Goal: Task Accomplishment & Management: Manage account settings

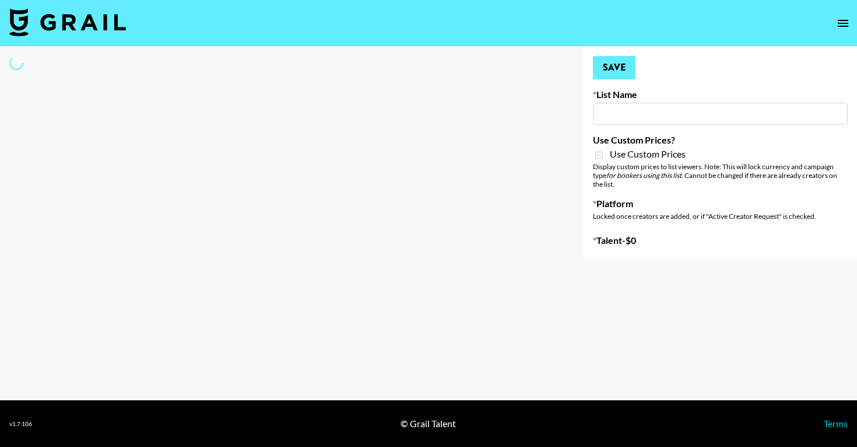
click at [622, 115] on input at bounding box center [720, 114] width 255 height 22
type input "[PERSON_NAME] AI"
checkbox input "true"
select select "Brand"
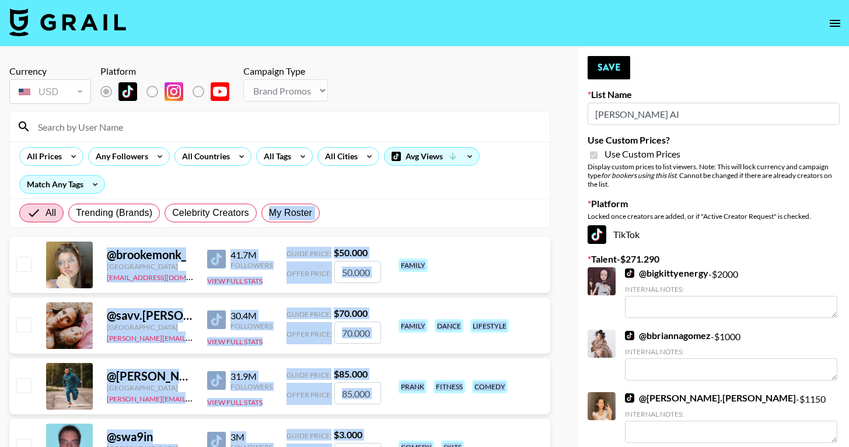
drag, startPoint x: 218, startPoint y: 82, endPoint x: 493, endPoint y: 196, distance: 298.4
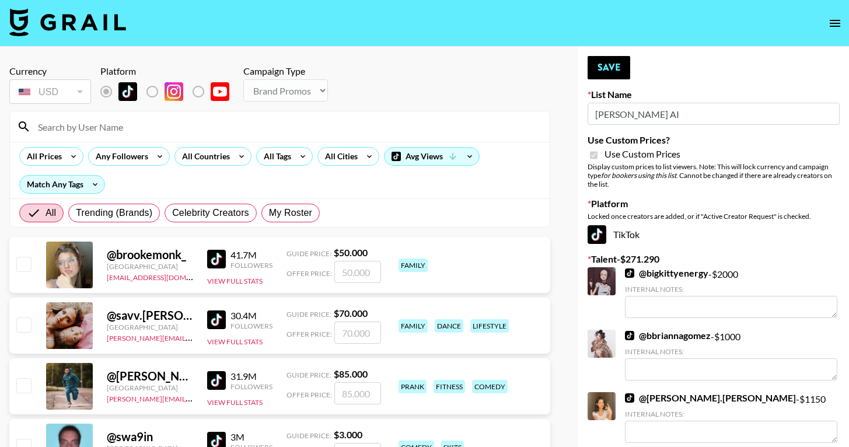
click at [361, 275] on input "number" at bounding box center [357, 272] width 47 height 22
click at [377, 241] on div "@ brookemonk_ [GEOGRAPHIC_DATA] [EMAIL_ADDRESS][DOMAIN_NAME] 41.7M Followers Vi…" at bounding box center [279, 265] width 541 height 56
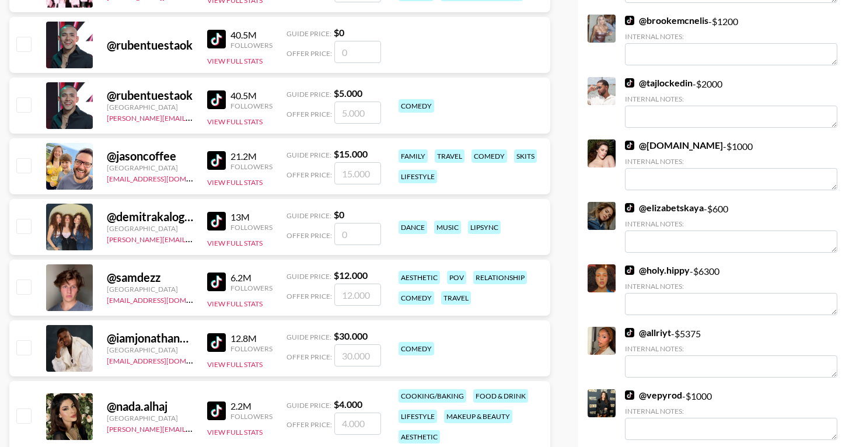
scroll to position [1300, 0]
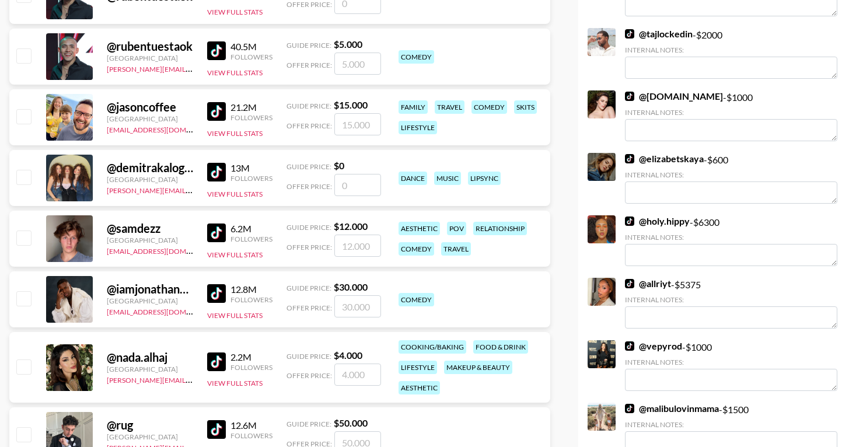
click at [142, 286] on div "@ iamjonathanpeter" at bounding box center [150, 289] width 86 height 15
click at [170, 286] on div "@ iamjonathanpeter" at bounding box center [150, 289] width 86 height 15
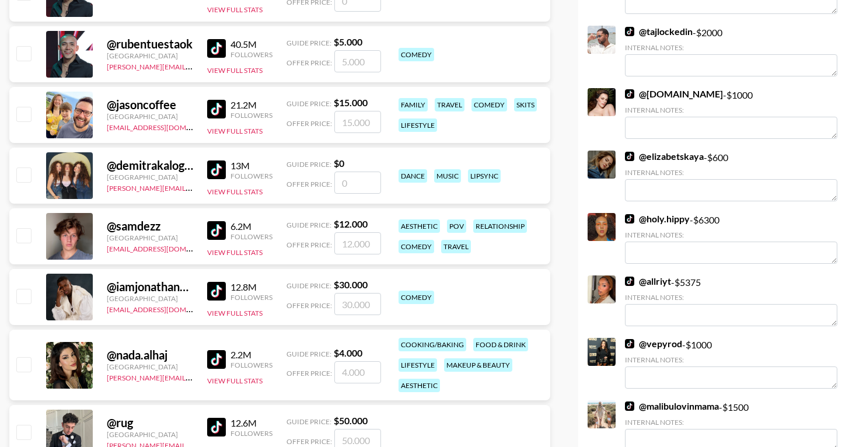
scroll to position [1698, 0]
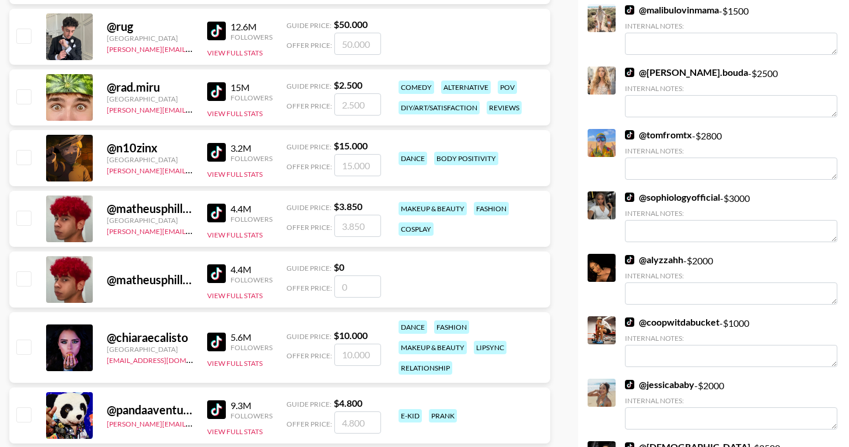
click at [144, 210] on div "@ matheusphillype" at bounding box center [150, 208] width 86 height 15
click at [237, 234] on button "View Full Stats" at bounding box center [234, 234] width 55 height 9
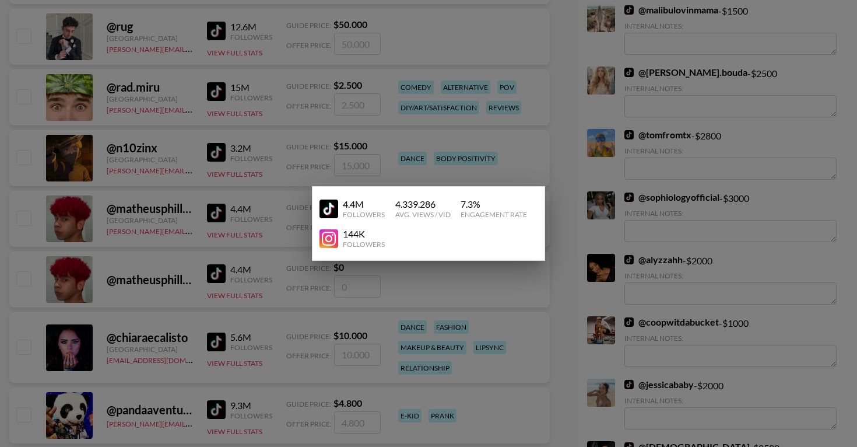
click at [158, 175] on div at bounding box center [428, 223] width 857 height 447
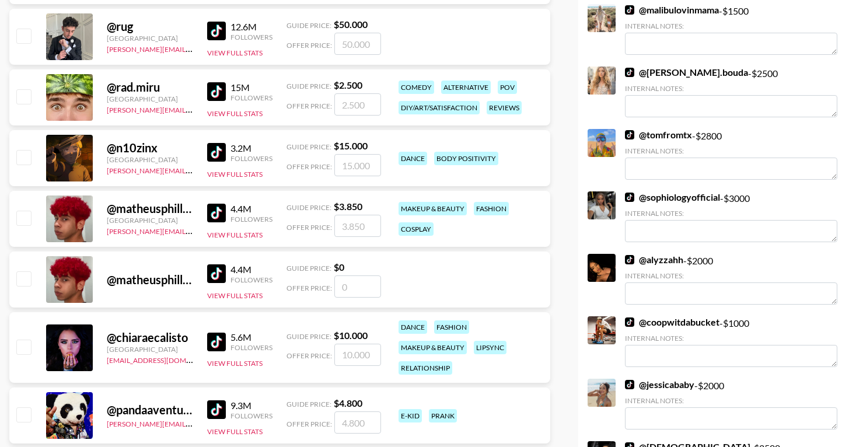
click at [122, 212] on div "@ matheusphillype" at bounding box center [150, 208] width 86 height 15
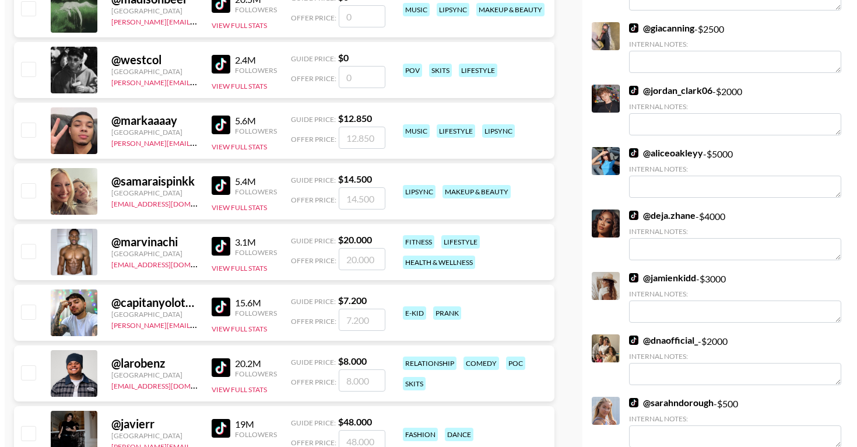
scroll to position [0, 0]
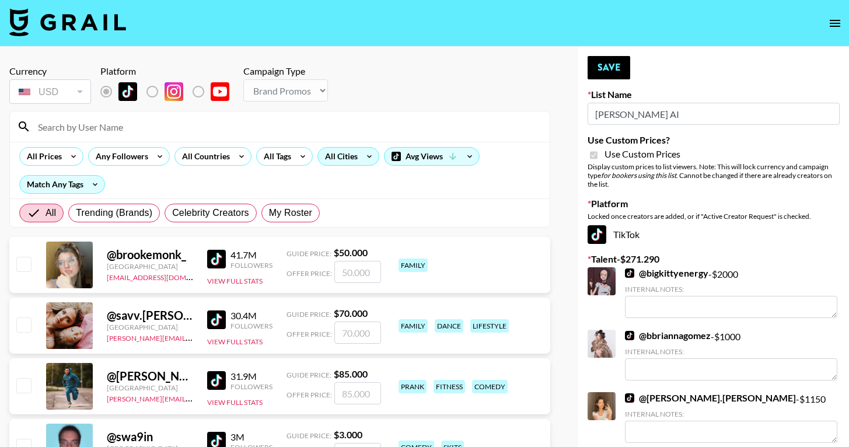
click at [330, 158] on div "All Cities" at bounding box center [339, 156] width 42 height 17
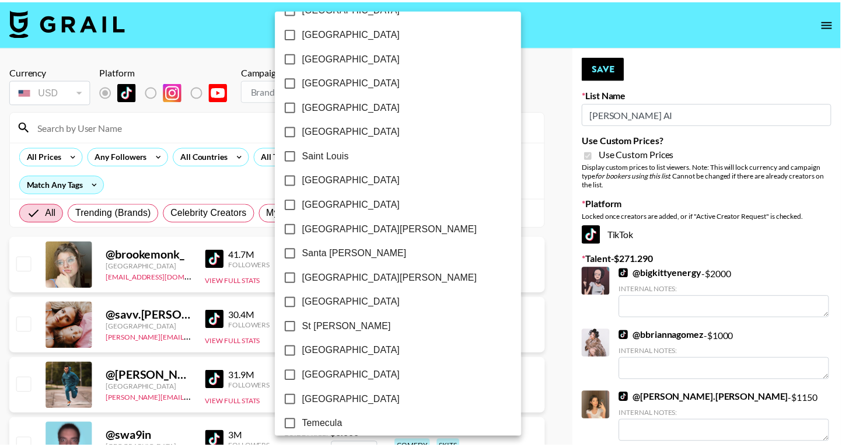
scroll to position [1464, 0]
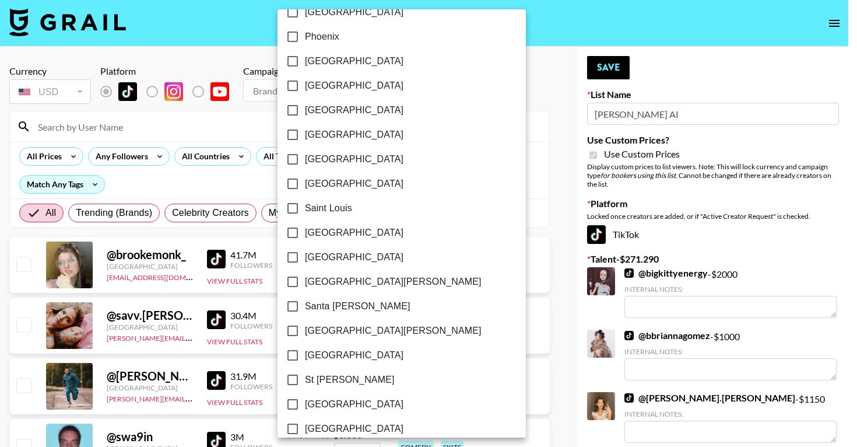
click at [350, 135] on span "[GEOGRAPHIC_DATA]" at bounding box center [354, 135] width 99 height 14
click at [305, 135] on input "[GEOGRAPHIC_DATA]" at bounding box center [293, 134] width 24 height 24
checkbox input "true"
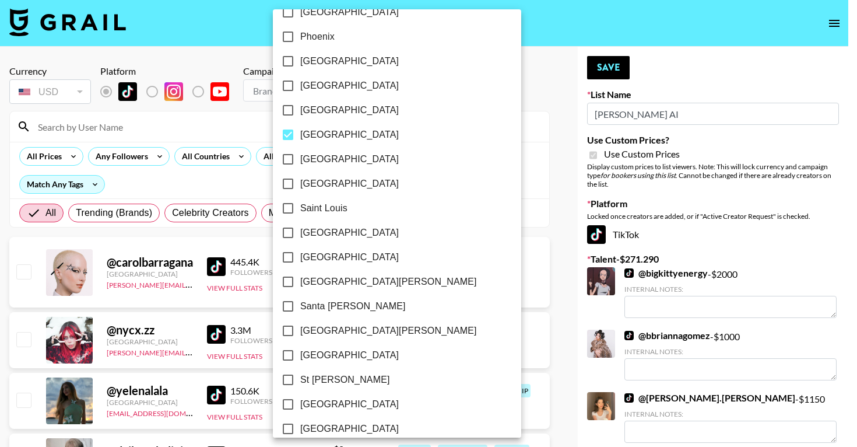
click at [474, 104] on div at bounding box center [428, 223] width 857 height 447
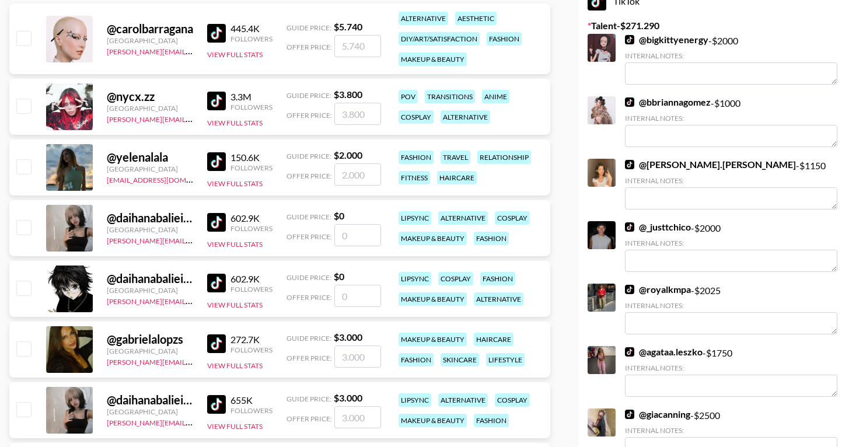
scroll to position [0, 0]
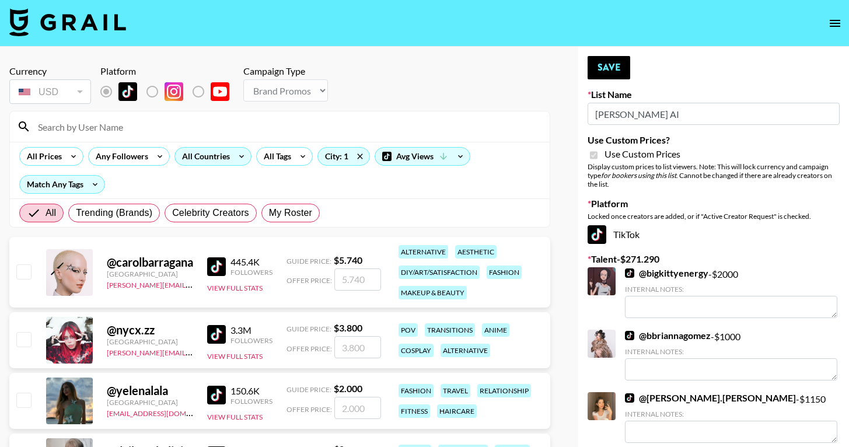
click at [192, 155] on div "All Countries" at bounding box center [203, 156] width 57 height 17
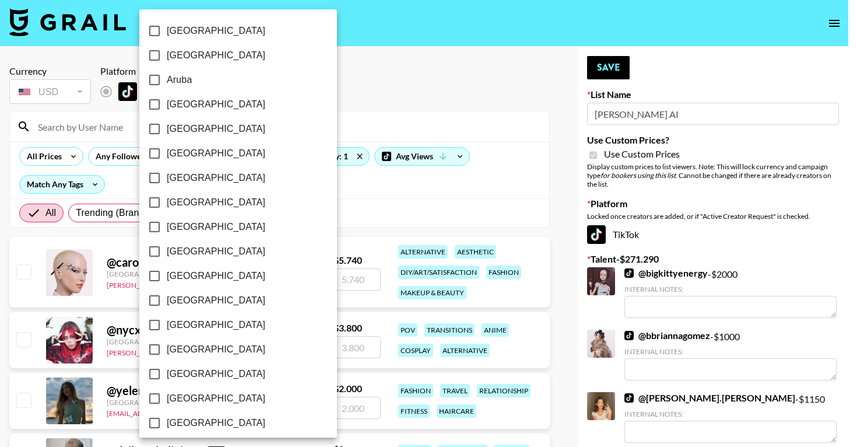
click at [415, 123] on div at bounding box center [428, 223] width 857 height 447
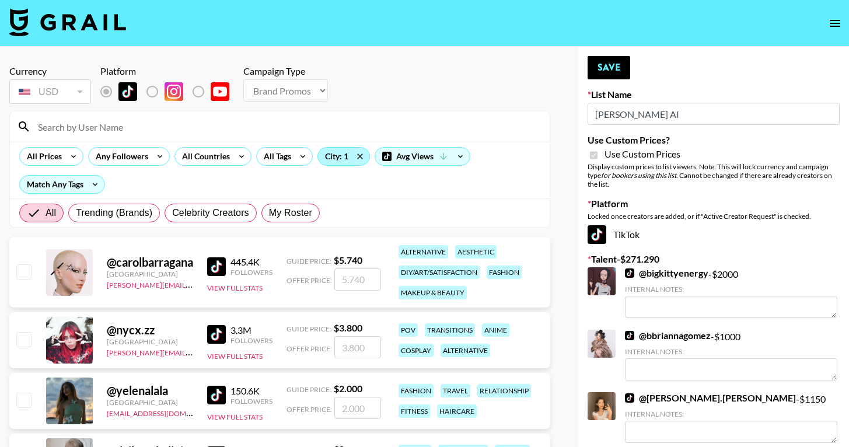
click at [351, 151] on div "City: 1" at bounding box center [343, 156] width 52 height 19
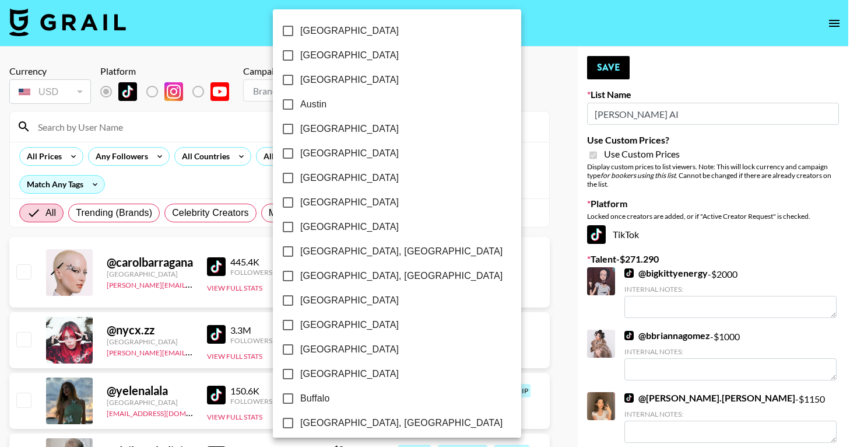
click at [361, 155] on label "[GEOGRAPHIC_DATA]" at bounding box center [389, 153] width 227 height 24
click at [300, 155] on input "[GEOGRAPHIC_DATA]" at bounding box center [288, 153] width 24 height 24
checkbox input "true"
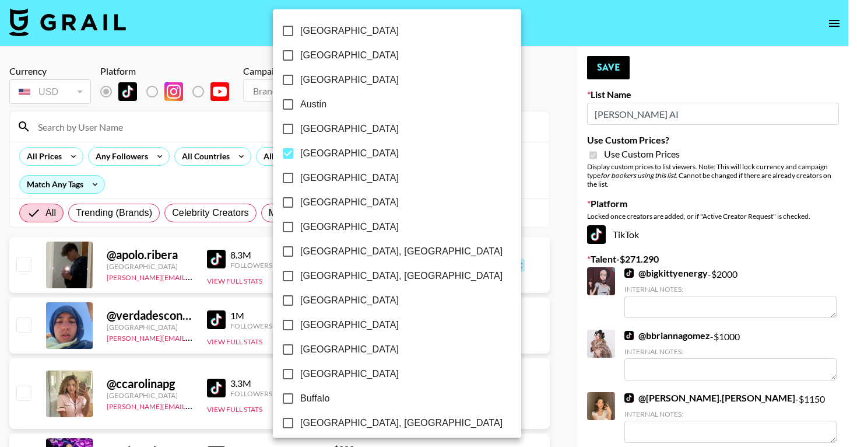
click at [437, 128] on div at bounding box center [428, 223] width 857 height 447
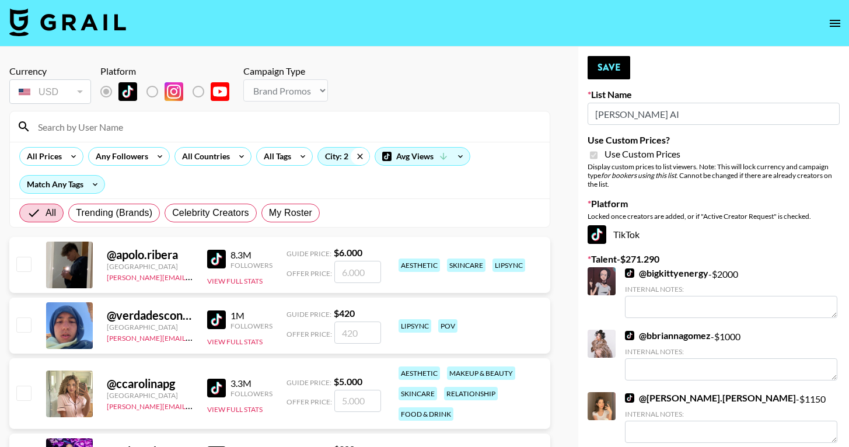
click at [357, 156] on icon at bounding box center [359, 156] width 19 height 17
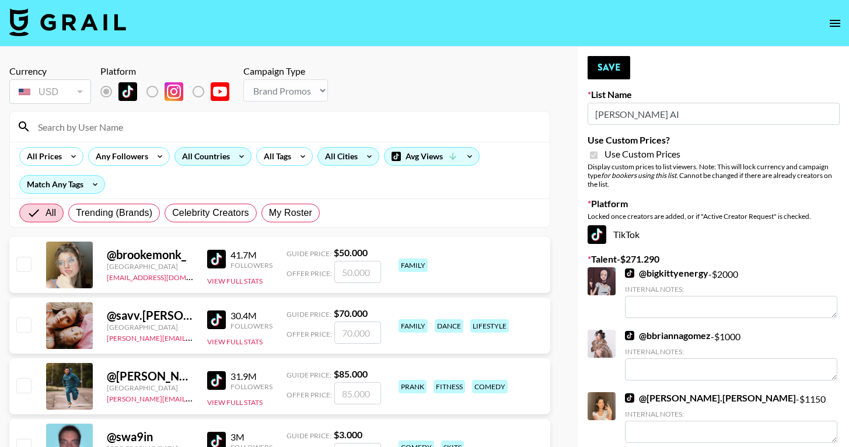
click at [236, 157] on icon at bounding box center [241, 156] width 19 height 17
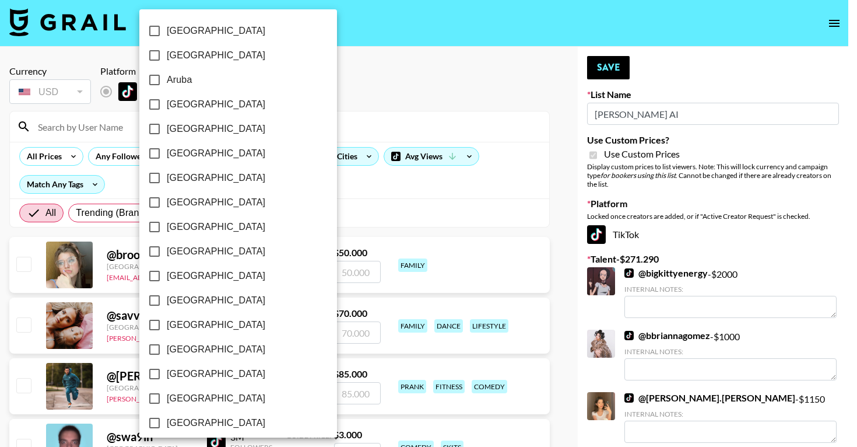
click at [186, 201] on span "[GEOGRAPHIC_DATA]" at bounding box center [216, 202] width 99 height 14
click at [167, 201] on input "[GEOGRAPHIC_DATA]" at bounding box center [154, 202] width 24 height 24
checkbox input "true"
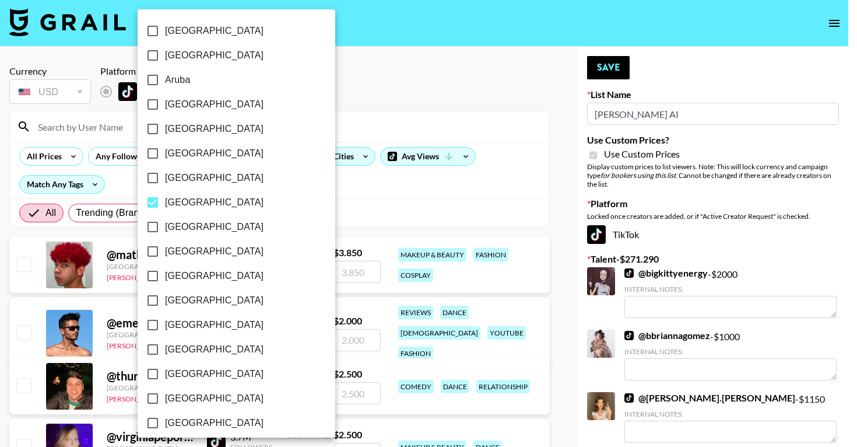
click at [406, 104] on div at bounding box center [428, 223] width 857 height 447
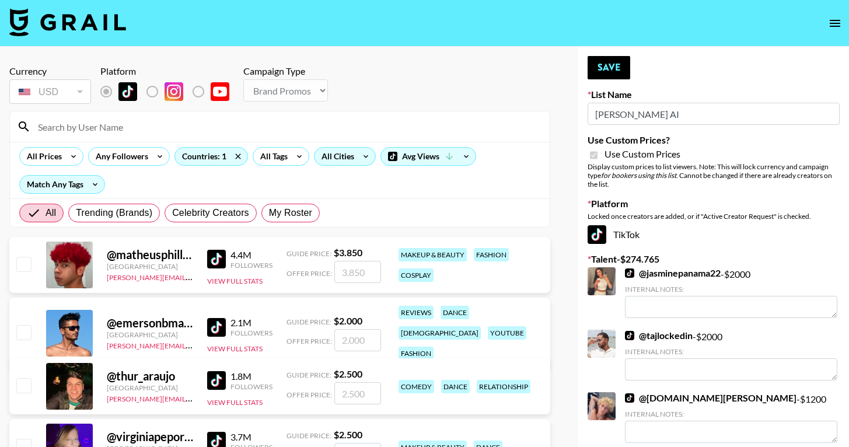
click at [141, 257] on div "@ matheusphillype" at bounding box center [150, 254] width 86 height 15
click at [141, 256] on div "@ matheusphillype" at bounding box center [150, 254] width 86 height 15
click at [55, 20] on img at bounding box center [67, 22] width 117 height 28
